Goal: Transaction & Acquisition: Purchase product/service

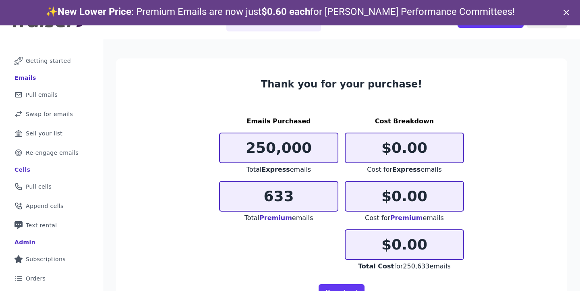
click at [563, 14] on icon at bounding box center [567, 13] width 10 height 10
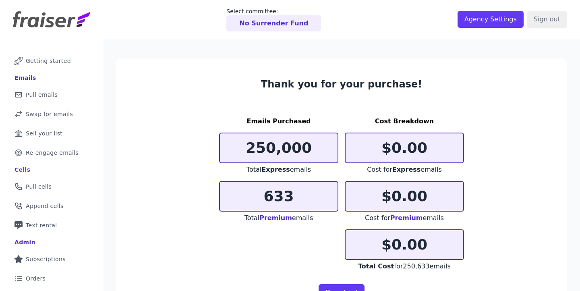
click at [260, 17] on div "No Surrender Fund" at bounding box center [273, 23] width 95 height 16
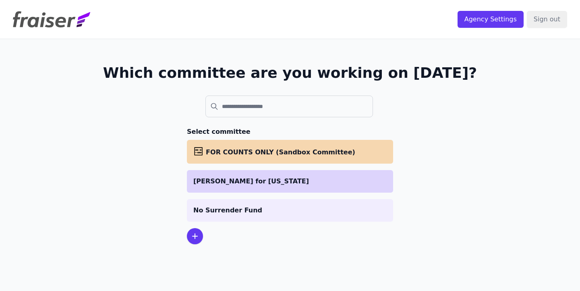
click at [269, 189] on li "[PERSON_NAME] for [US_STATE]" at bounding box center [290, 181] width 206 height 23
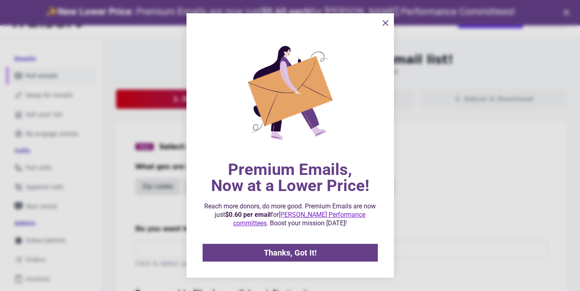
scroll to position [25, 0]
click at [267, 247] on link "Thanks, Got It!" at bounding box center [290, 253] width 175 height 18
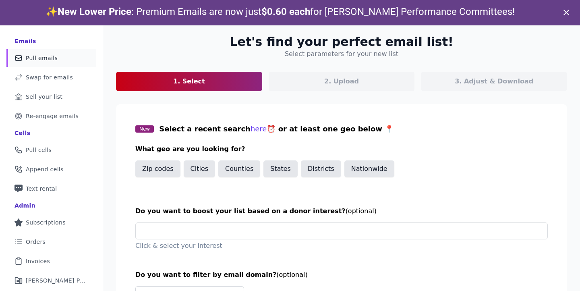
scroll to position [83, 0]
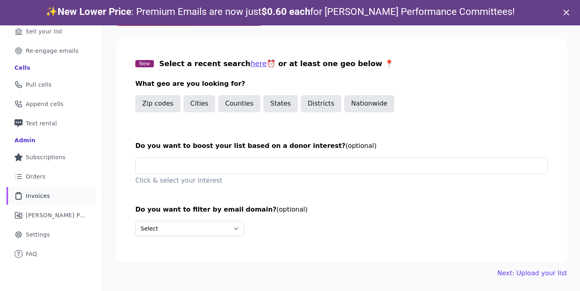
click at [46, 198] on span "Invoices" at bounding box center [38, 196] width 24 height 8
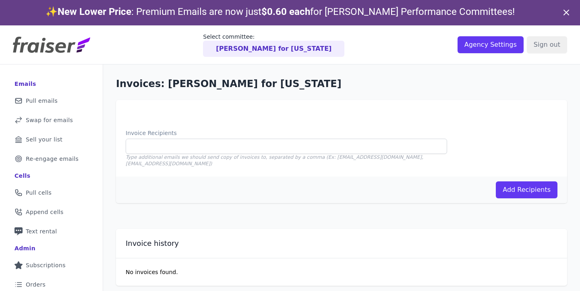
scroll to position [54, 0]
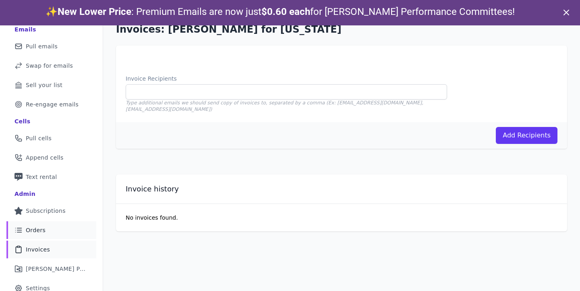
click at [44, 230] on span "Orders" at bounding box center [36, 230] width 20 height 8
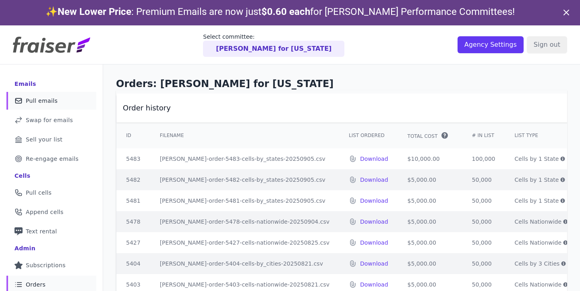
click at [52, 97] on span "Pull emails" at bounding box center [42, 101] width 32 height 8
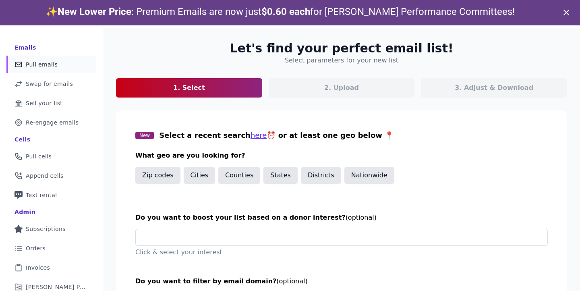
scroll to position [61, 0]
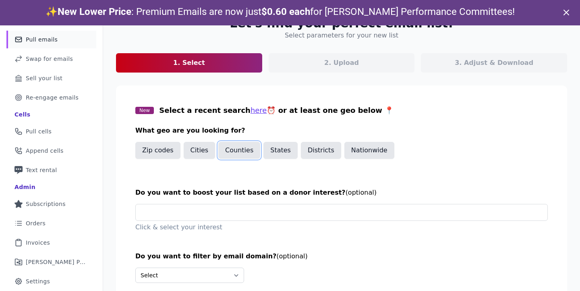
click at [240, 151] on button "Counties" at bounding box center [239, 150] width 42 height 17
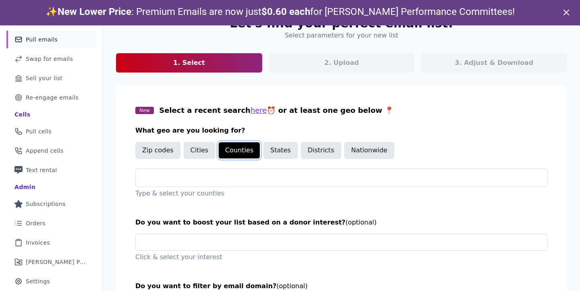
click at [240, 151] on button "Counties" at bounding box center [239, 150] width 42 height 17
click at [283, 150] on button "States" at bounding box center [281, 150] width 34 height 17
click at [241, 190] on p "Type & select your states" at bounding box center [341, 194] width 413 height 10
click at [245, 179] on input "text" at bounding box center [344, 178] width 405 height 10
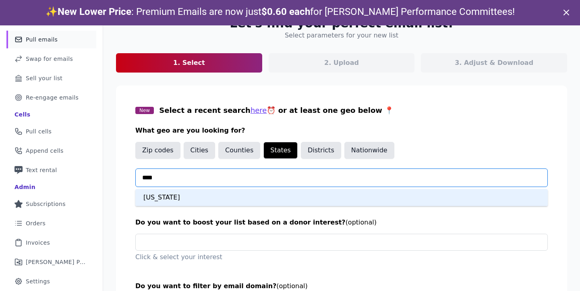
type input "*****"
click at [237, 202] on div "California" at bounding box center [341, 197] width 413 height 17
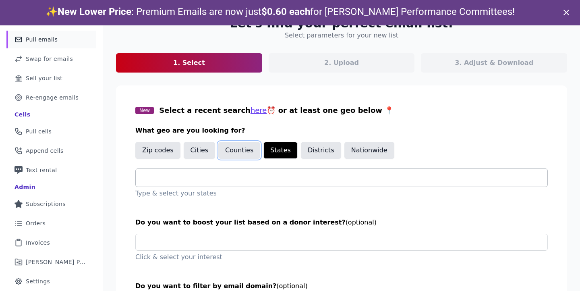
click at [249, 150] on button "Counties" at bounding box center [239, 150] width 42 height 17
click at [240, 168] on div "New Select a recent search here ⏰ or at least one geo below 📍 What geo are you …" at bounding box center [341, 152] width 413 height 94
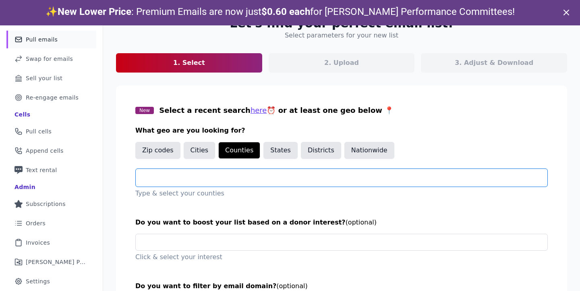
click at [237, 174] on input "text" at bounding box center [344, 178] width 405 height 10
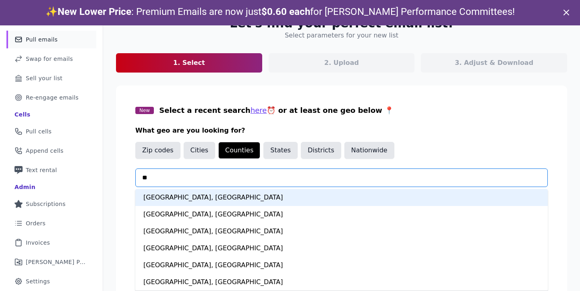
type input "***"
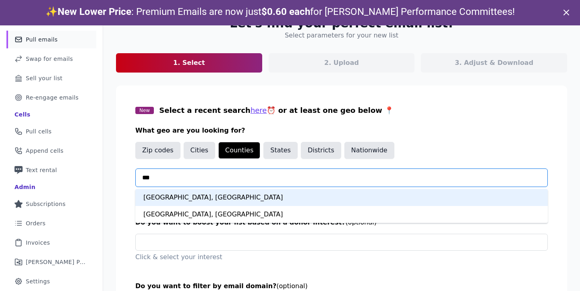
click at [224, 199] on div "[GEOGRAPHIC_DATA], [GEOGRAPHIC_DATA]" at bounding box center [341, 197] width 413 height 17
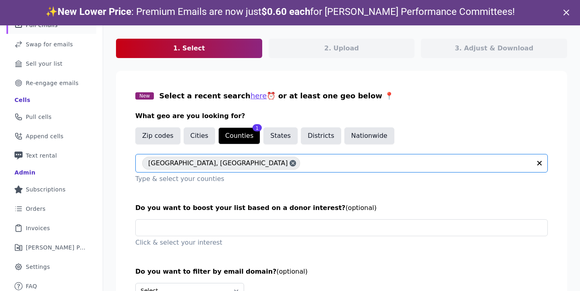
scroll to position [112, 0]
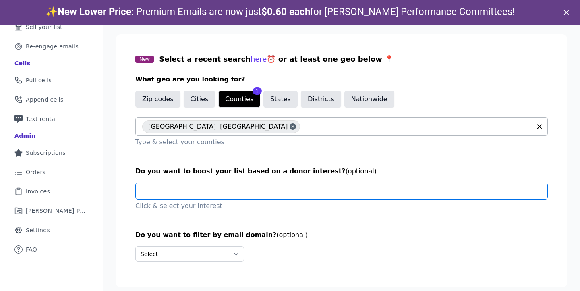
click at [256, 183] on input "text" at bounding box center [344, 191] width 405 height 16
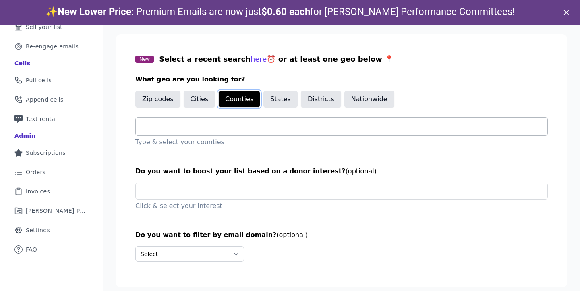
click at [249, 100] on button "Counties" at bounding box center [239, 99] width 42 height 17
click at [273, 100] on button "States" at bounding box center [281, 99] width 34 height 17
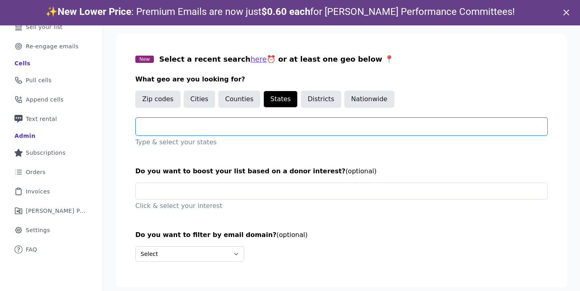
click at [269, 129] on input "text" at bounding box center [344, 127] width 405 height 10
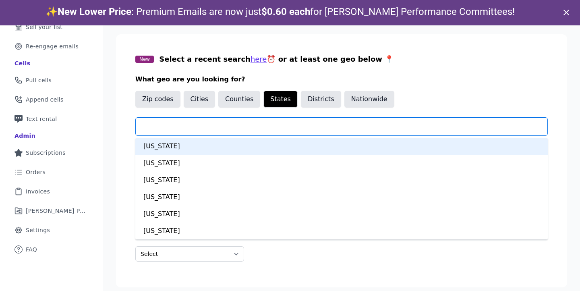
type input "*"
click at [245, 126] on input "*" at bounding box center [344, 127] width 405 height 10
click at [289, 102] on button "States" at bounding box center [281, 99] width 34 height 17
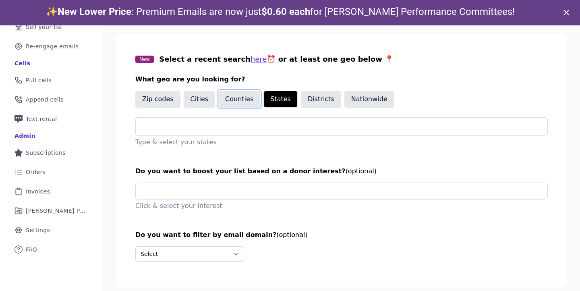
click at [247, 102] on button "Counties" at bounding box center [239, 99] width 42 height 17
click at [230, 125] on input "text" at bounding box center [344, 127] width 405 height 10
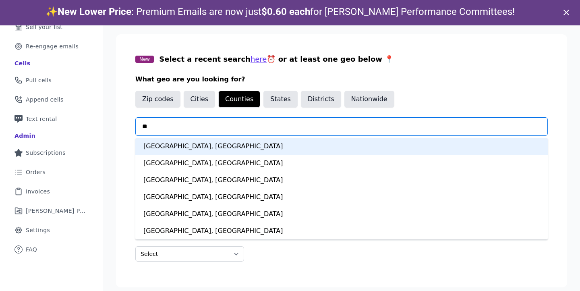
type input "***"
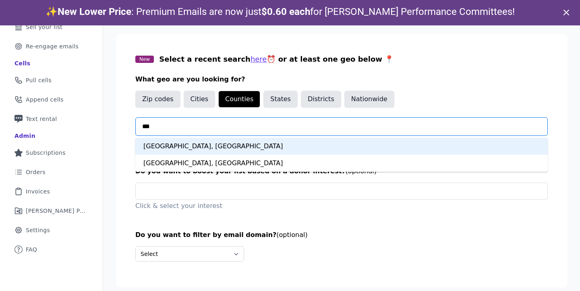
click at [221, 143] on div "[GEOGRAPHIC_DATA], [GEOGRAPHIC_DATA]" at bounding box center [341, 146] width 413 height 17
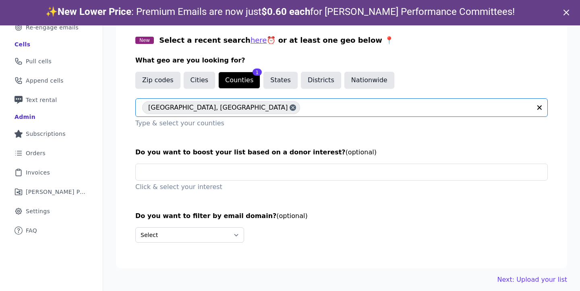
scroll to position [23, 0]
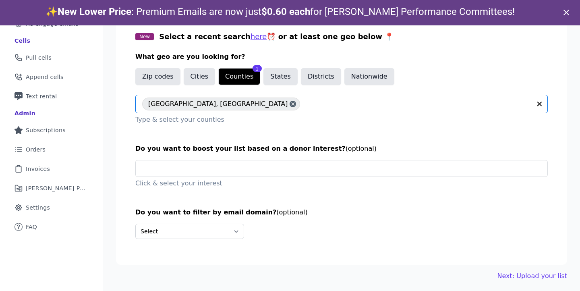
click at [225, 159] on section "New Select a recent search here ⏰ or at least one geo below 📍 What geo are you …" at bounding box center [341, 138] width 451 height 253
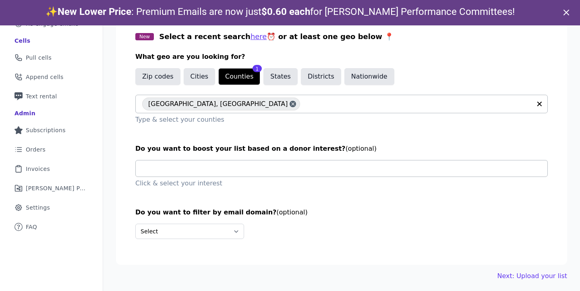
click at [219, 168] on input "text" at bounding box center [344, 168] width 405 height 16
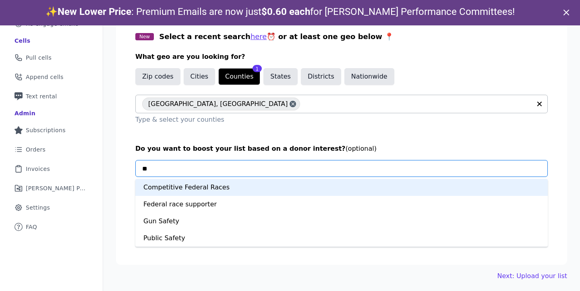
type input "***"
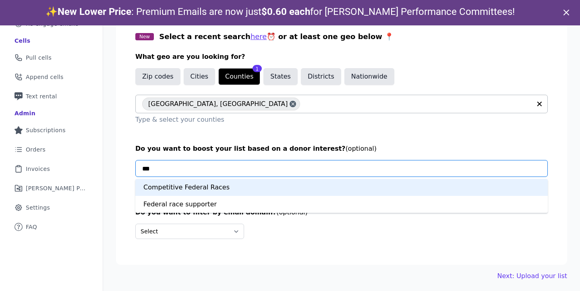
click at [196, 189] on div "Competitive Federal Races" at bounding box center [341, 187] width 413 height 17
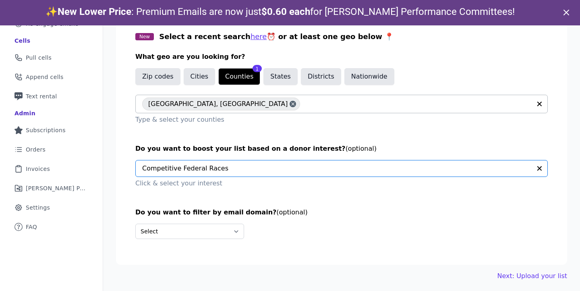
click at [222, 165] on input "text" at bounding box center [336, 168] width 389 height 16
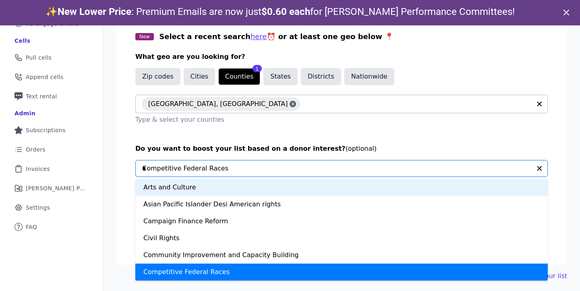
scroll to position [0, 0]
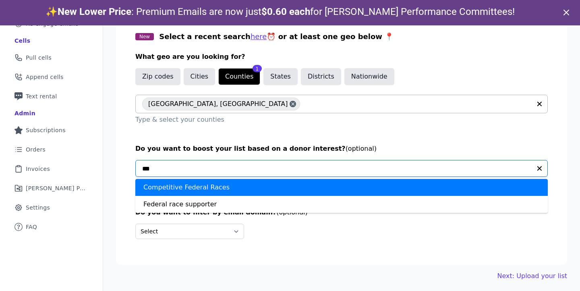
type input "***"
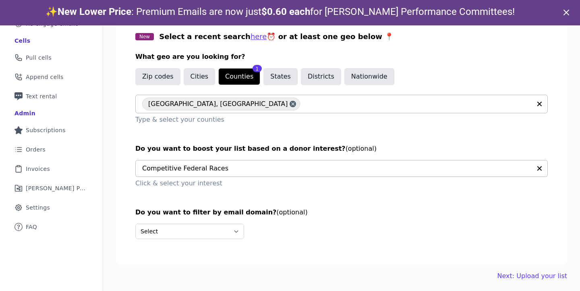
click at [216, 168] on input "text" at bounding box center [336, 168] width 389 height 16
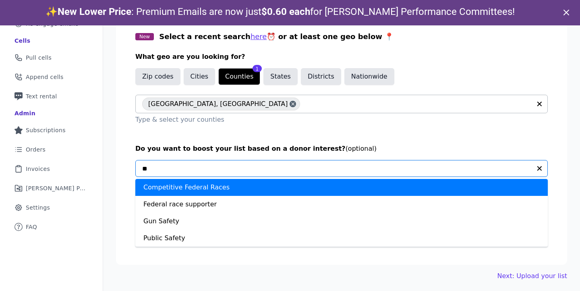
type input "***"
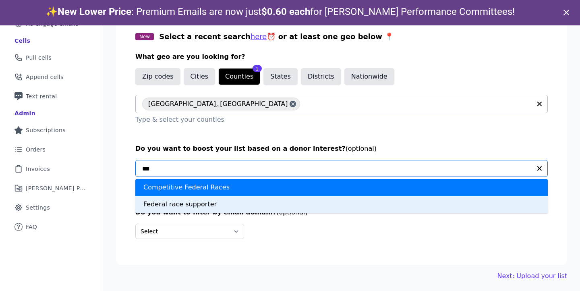
click at [199, 208] on div "Federal race supporter" at bounding box center [341, 204] width 413 height 17
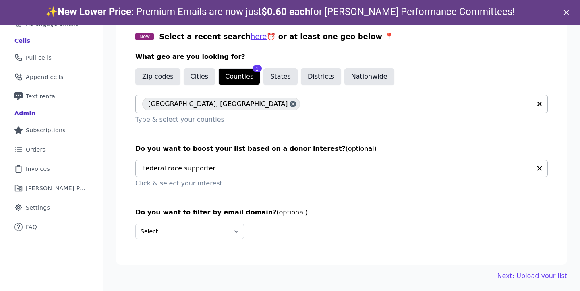
click at [546, 281] on div "Let's find your perfect email list! Select parameters for your new list 1. Sele…" at bounding box center [341, 111] width 477 height 364
click at [547, 278] on link "Next: Upload your list" at bounding box center [533, 276] width 70 height 10
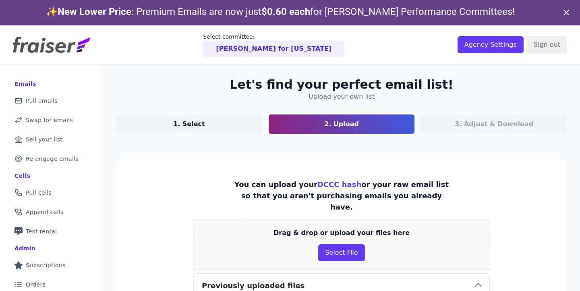
scroll to position [182, 0]
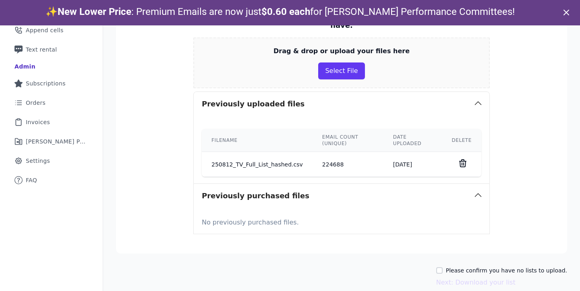
click at [495, 266] on label "Please confirm you have no lists to upload." at bounding box center [506, 270] width 121 height 8
click at [443, 267] on input "Please confirm you have no lists to upload." at bounding box center [439, 270] width 6 height 6
checkbox input "true"
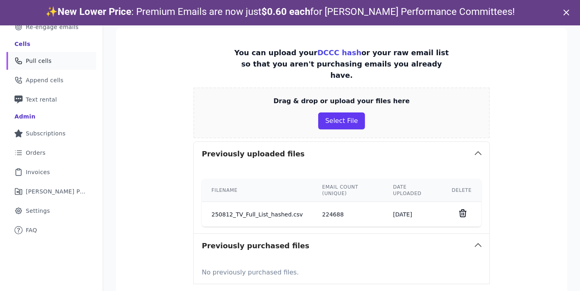
click at [59, 64] on link "Phone Icon Outline of a phone Pull cells" at bounding box center [51, 61] width 90 height 18
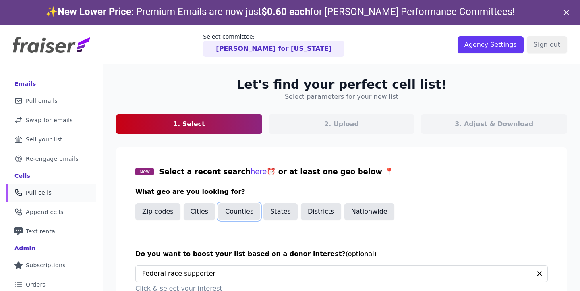
click at [220, 211] on button "Counties" at bounding box center [239, 211] width 42 height 17
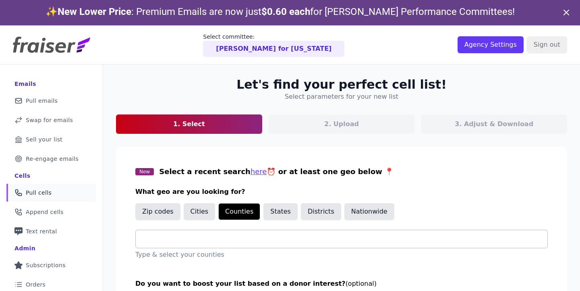
click at [227, 243] on input "text" at bounding box center [344, 239] width 405 height 10
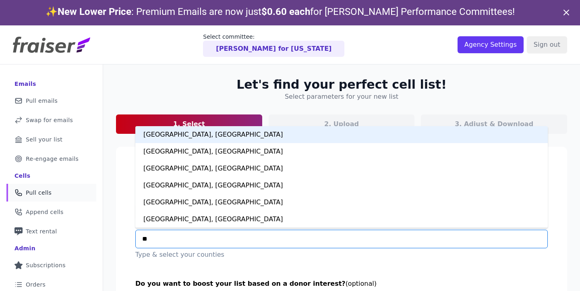
type input "***"
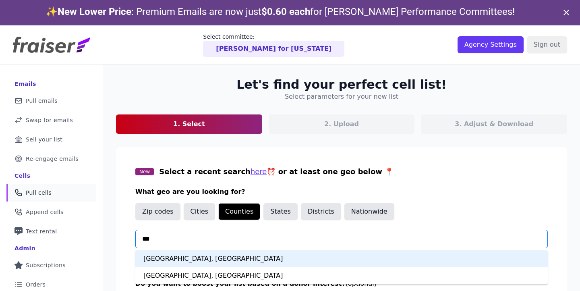
click at [221, 261] on div "[GEOGRAPHIC_DATA], [GEOGRAPHIC_DATA]" at bounding box center [341, 258] width 413 height 17
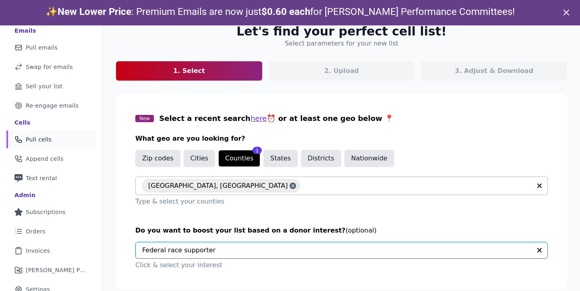
click at [223, 258] on input "text" at bounding box center [336, 250] width 389 height 16
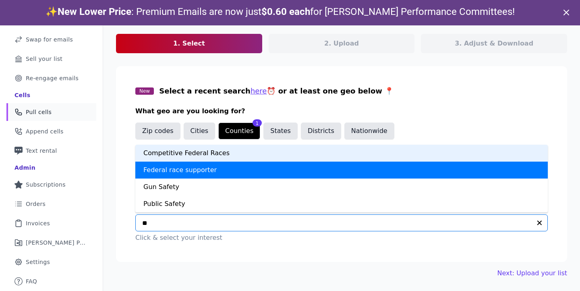
type input "***"
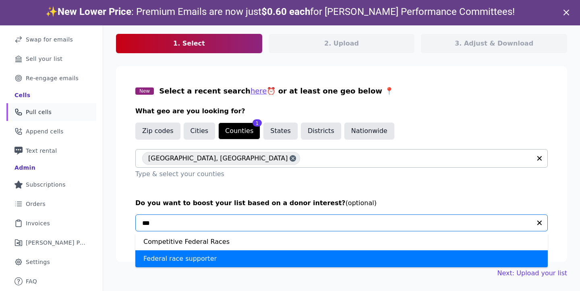
click at [203, 262] on div "Federal race supporter" at bounding box center [341, 258] width 413 height 17
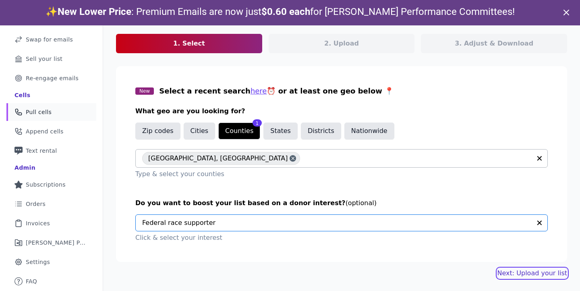
click at [520, 271] on link "Next: Upload your list" at bounding box center [533, 273] width 70 height 10
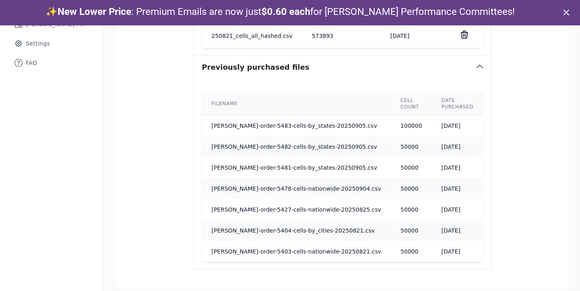
scroll to position [332, 0]
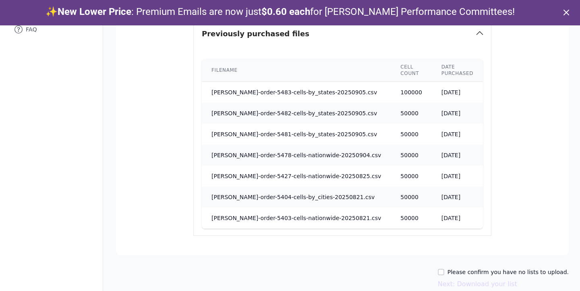
click at [515, 268] on label "Please confirm you have no lists to upload." at bounding box center [508, 272] width 121 height 8
click at [445, 269] on input "Please confirm you have no lists to upload." at bounding box center [441, 272] width 6 height 6
checkbox input "true"
click at [496, 279] on button "Next: Download your list" at bounding box center [477, 284] width 79 height 10
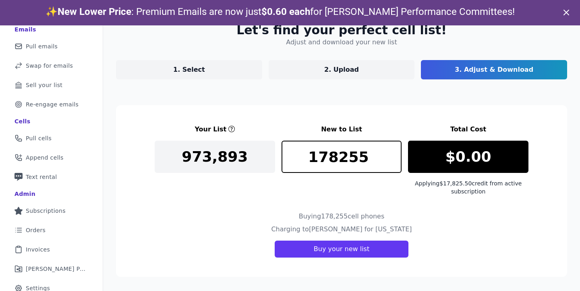
scroll to position [25, 0]
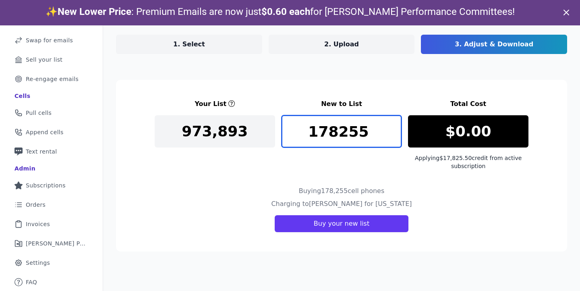
click at [334, 127] on input "178255" at bounding box center [342, 131] width 121 height 32
type input "1"
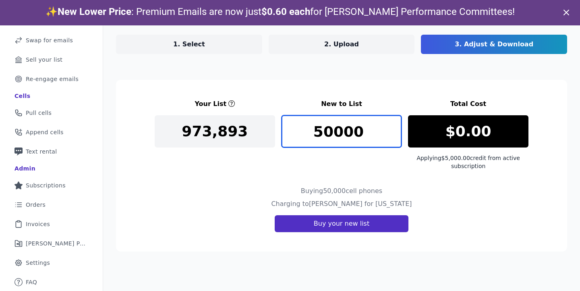
type input "50000"
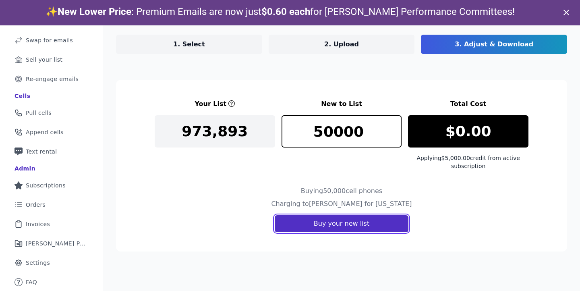
click at [330, 221] on button "Buy your new list" at bounding box center [342, 223] width 134 height 17
